Goal: Task Accomplishment & Management: Use online tool/utility

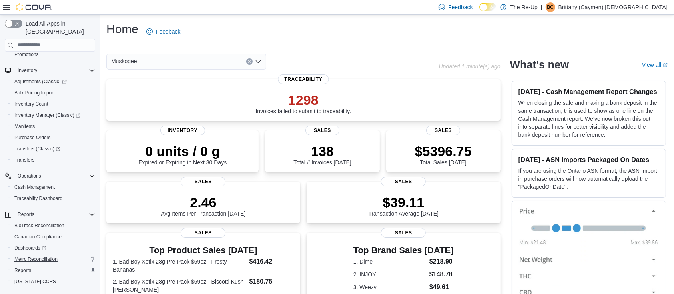
scroll to position [133, 0]
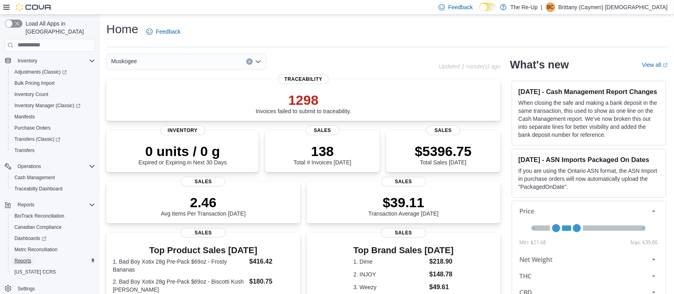
click at [26, 257] on span "Reports" at bounding box center [22, 260] width 17 height 6
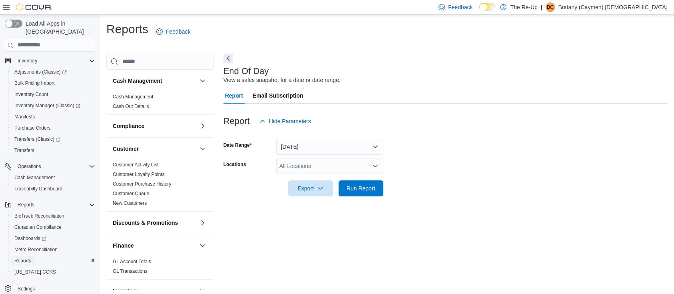
scroll to position [2, 0]
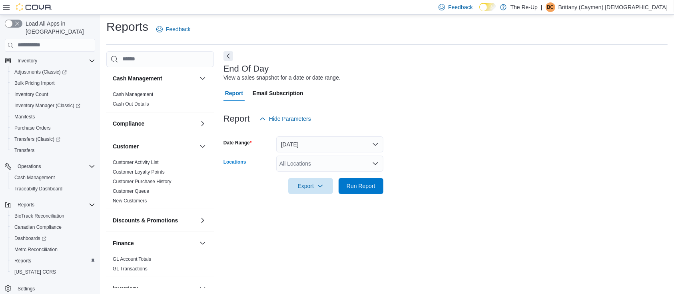
click at [349, 167] on div "All Locations" at bounding box center [329, 163] width 107 height 16
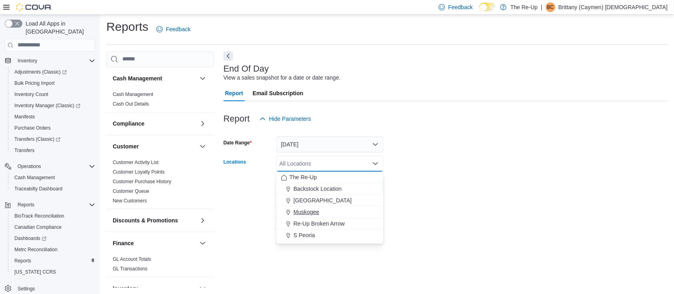
click at [313, 209] on span "Muskogee" at bounding box center [306, 212] width 26 height 8
click at [469, 127] on div at bounding box center [445, 132] width 444 height 10
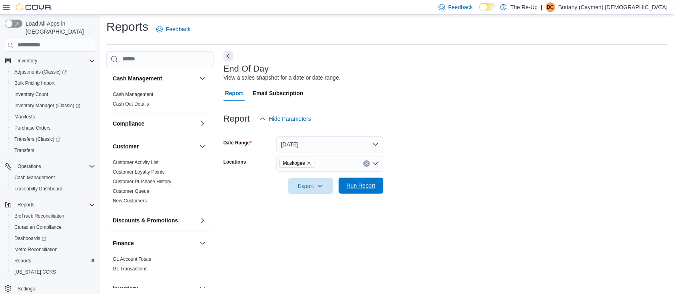
click at [354, 187] on span "Run Report" at bounding box center [360, 185] width 29 height 8
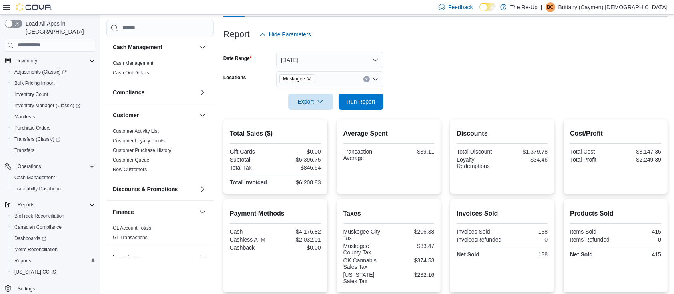
scroll to position [86, 0]
click at [371, 93] on div at bounding box center [445, 91] width 444 height 6
click at [369, 97] on span "Run Report" at bounding box center [360, 102] width 35 height 16
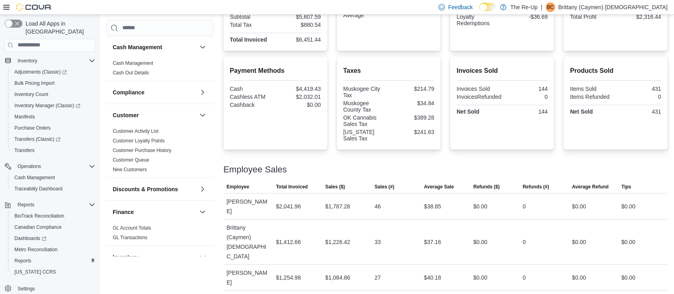
scroll to position [246, 0]
